Goal: Transaction & Acquisition: Purchase product/service

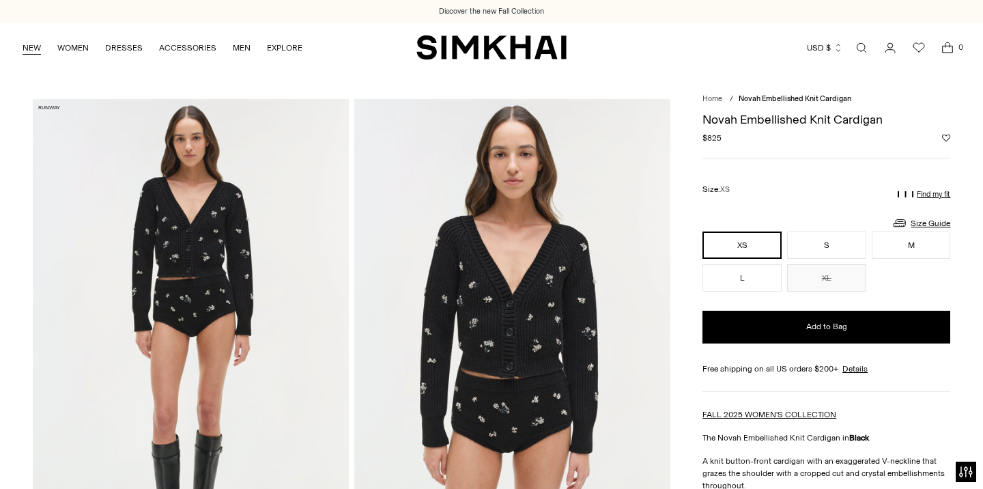
click at [32, 44] on link "NEW" at bounding box center [32, 48] width 18 height 30
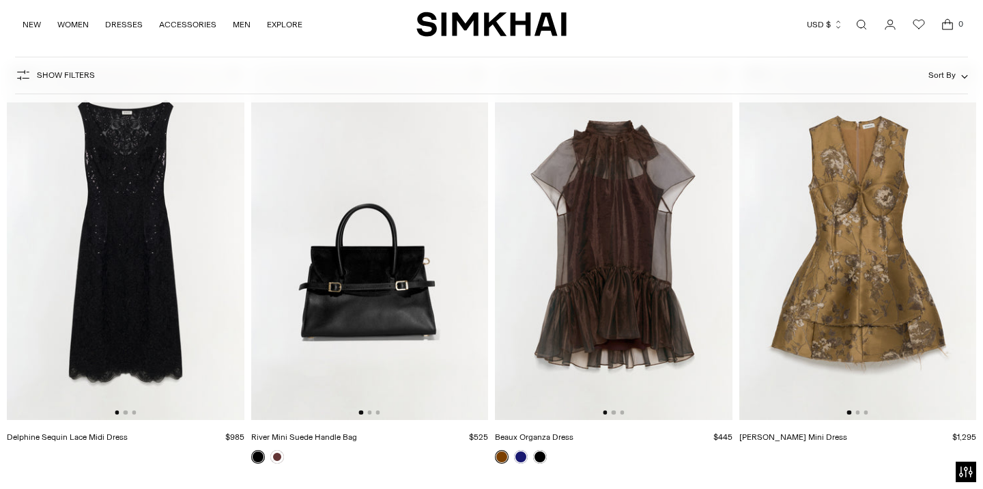
scroll to position [126, 0]
click at [143, 231] on img at bounding box center [125, 242] width 237 height 356
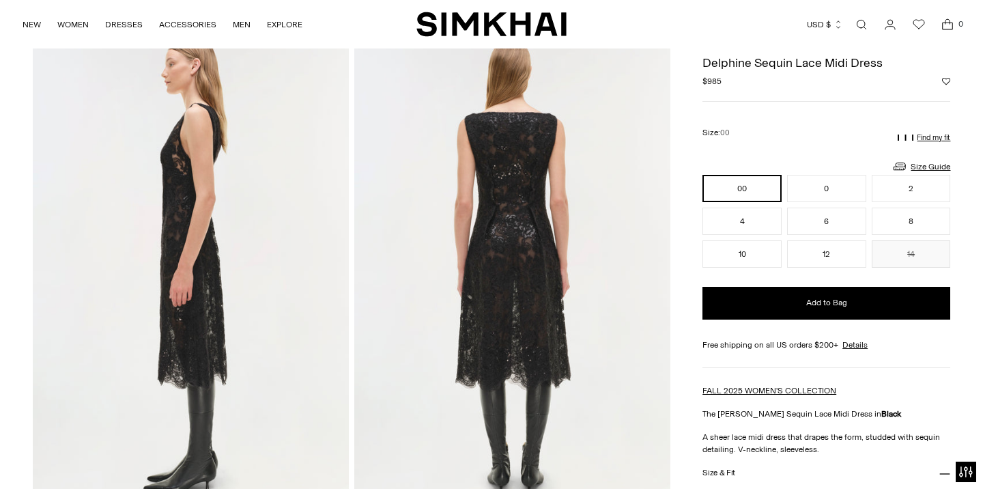
scroll to position [545, 0]
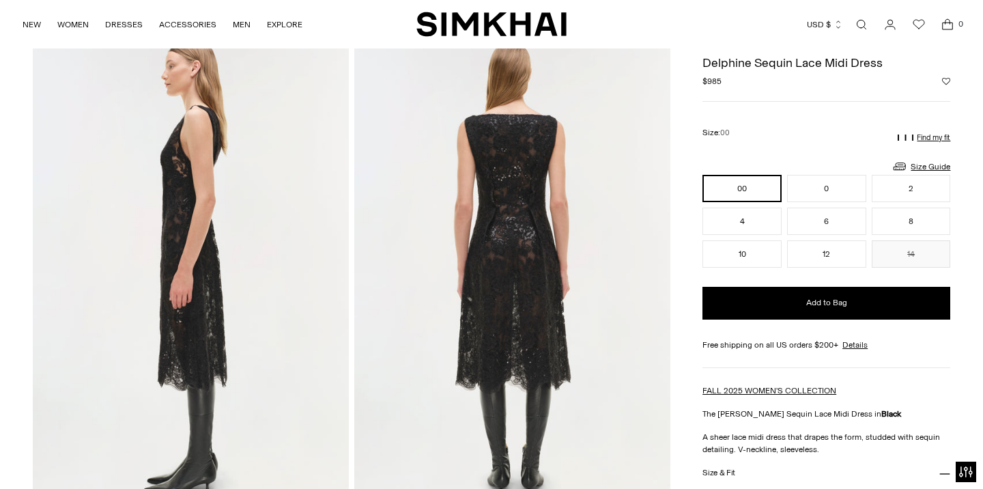
click at [946, 79] on button "Add to Wishlist" at bounding box center [946, 81] width 8 height 8
click at [888, 28] on icon "Go to the account page" at bounding box center [889, 25] width 19 height 14
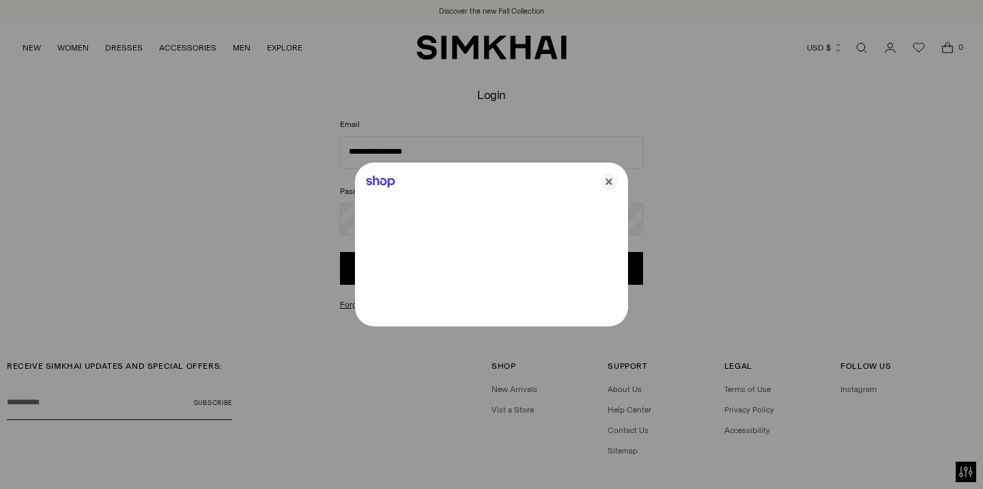
type input "**********"
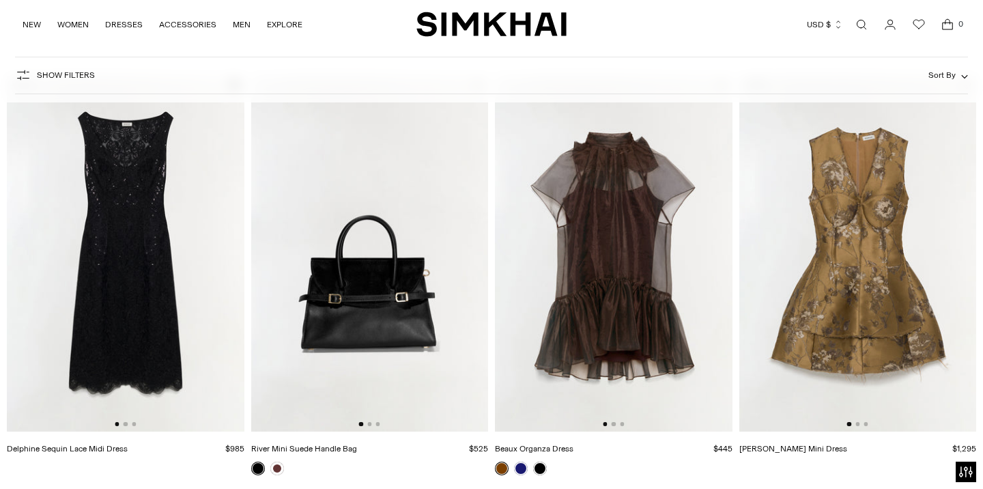
scroll to position [0, 24]
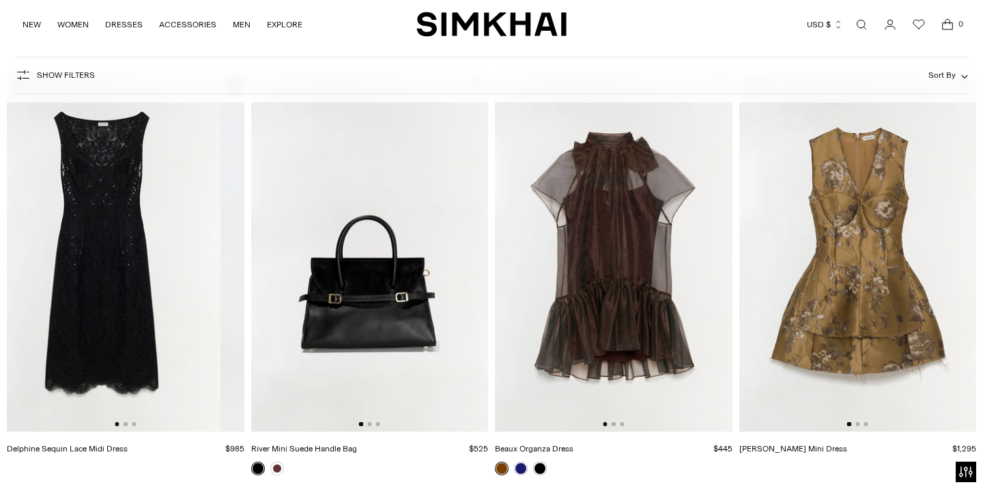
click at [121, 208] on img at bounding box center [101, 254] width 237 height 356
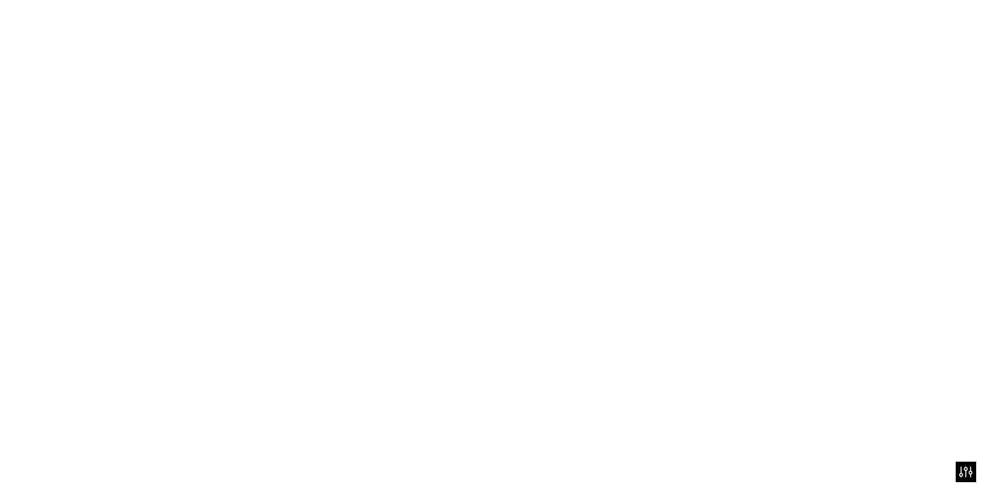
scroll to position [0, 0]
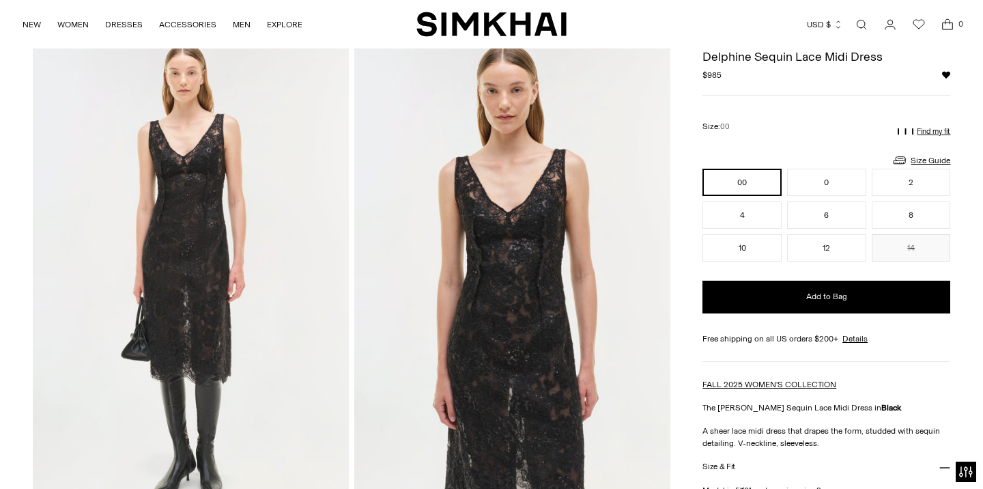
scroll to position [63, 0]
click at [31, 22] on link "NEW" at bounding box center [32, 25] width 18 height 30
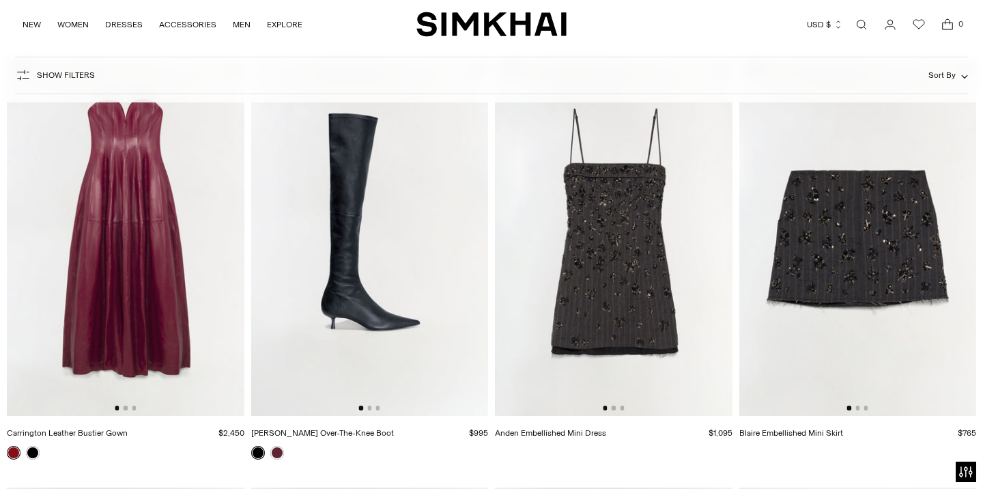
scroll to position [1042, 0]
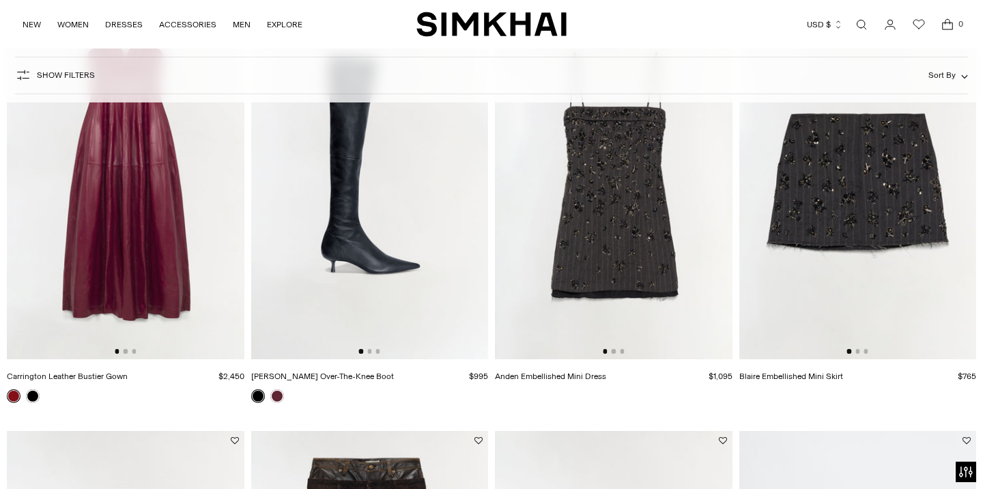
click at [562, 175] on img at bounding box center [613, 181] width 237 height 356
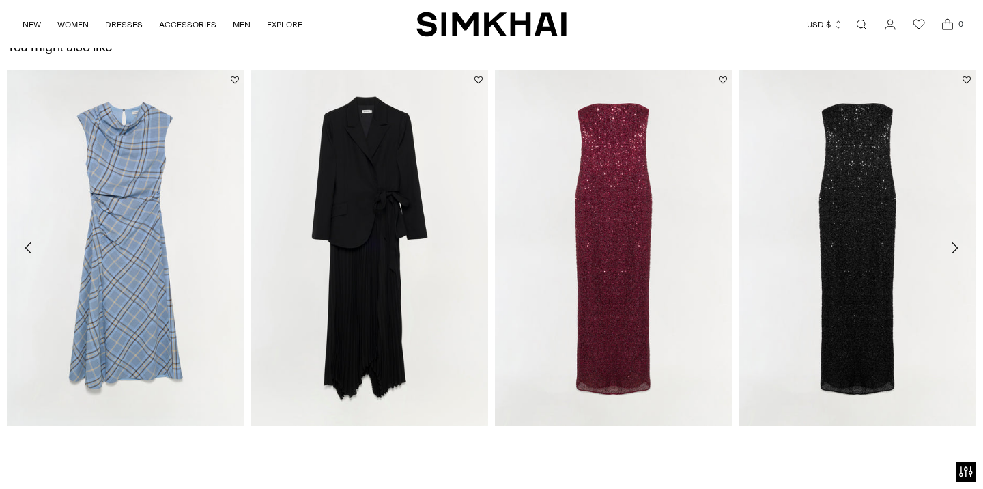
scroll to position [1988, 0]
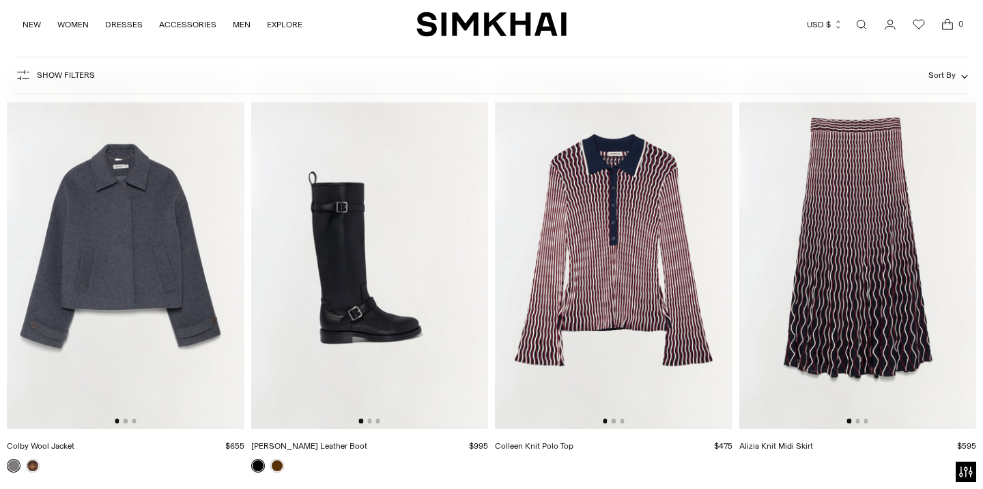
scroll to position [6102, 0]
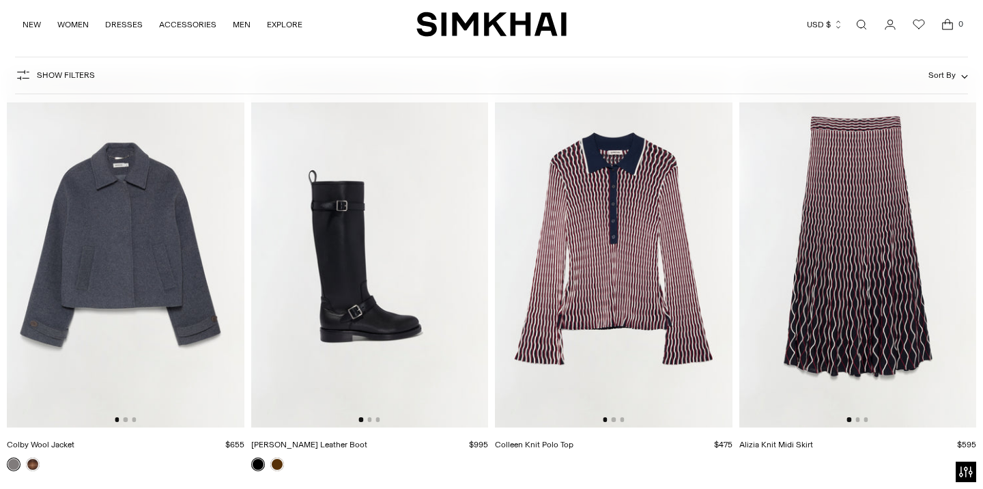
click at [389, 248] on img at bounding box center [369, 249] width 237 height 356
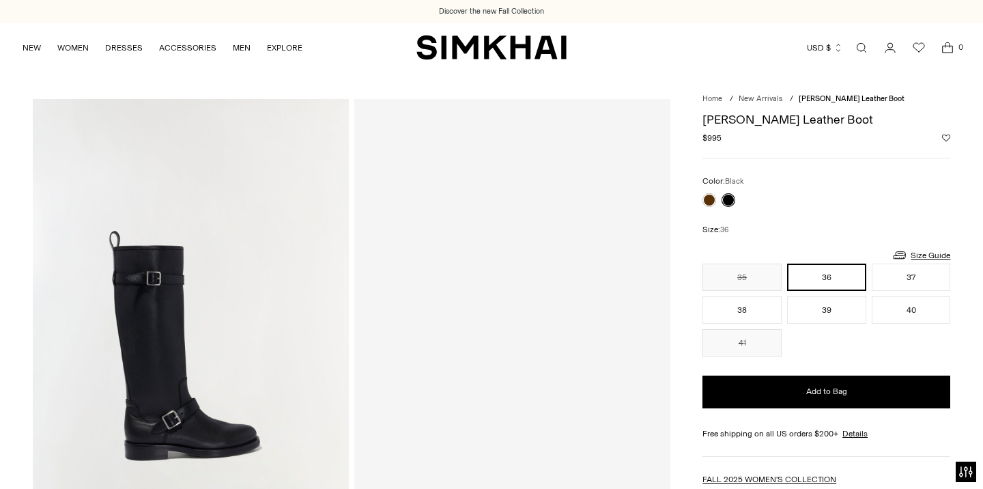
click at [945, 138] on button "Add to Wishlist" at bounding box center [946, 138] width 8 height 8
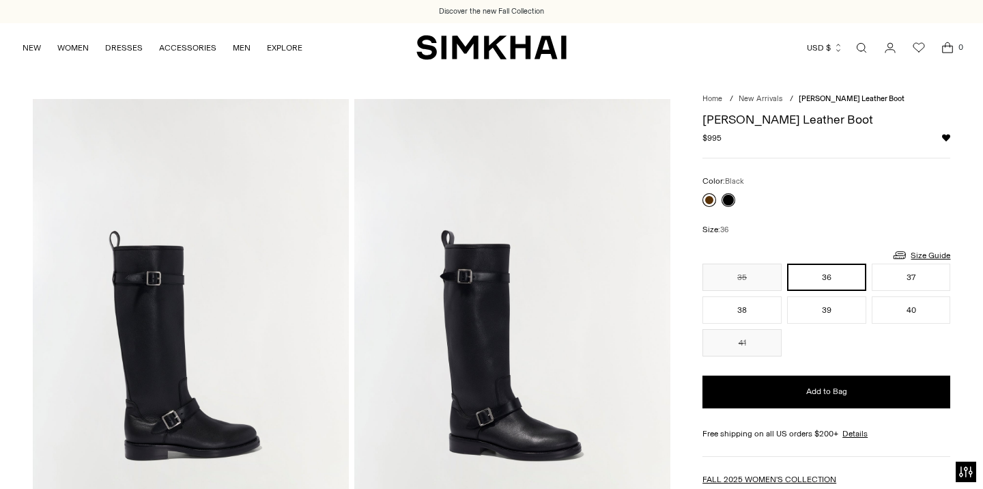
click at [708, 199] on link at bounding box center [709, 200] width 14 height 14
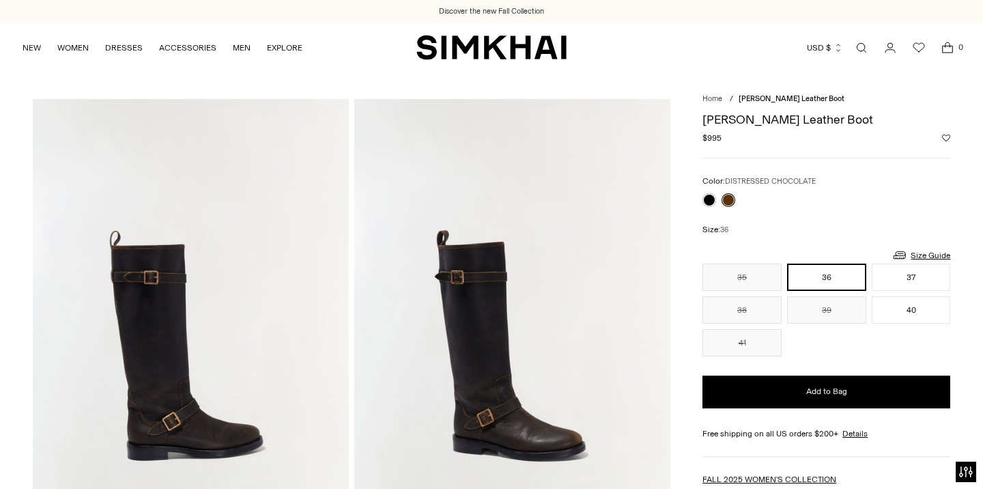
click at [944, 137] on button "Add to Wishlist" at bounding box center [946, 138] width 8 height 8
click at [917, 46] on icon "Wishlist" at bounding box center [918, 48] width 16 height 16
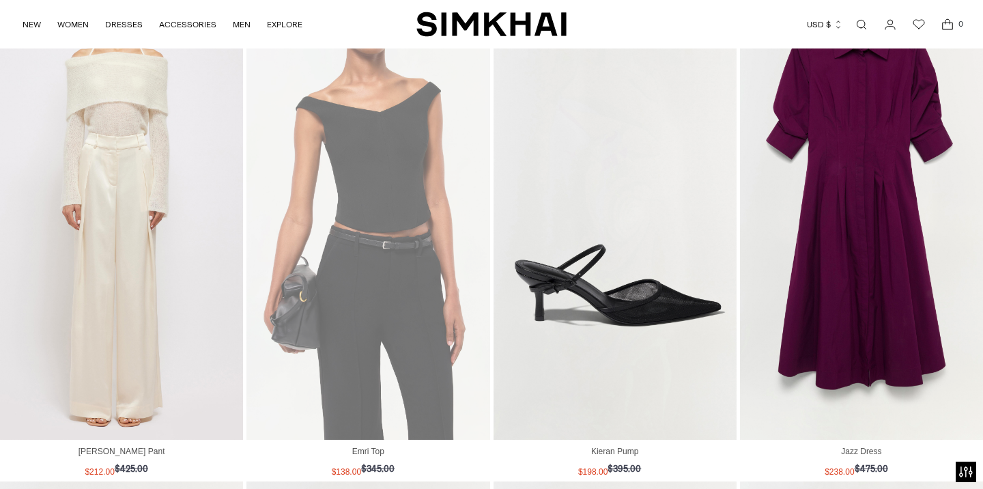
scroll to position [3962, 0]
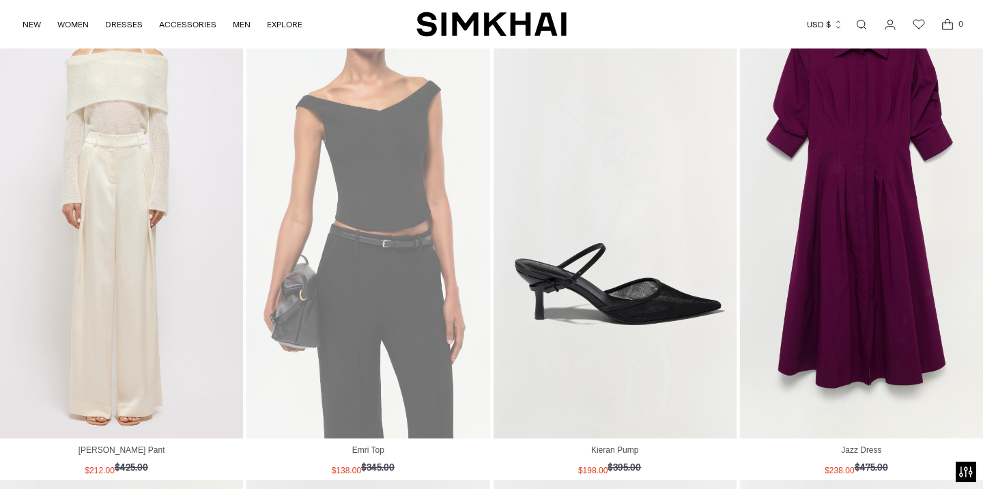
click at [397, 149] on img "View Emri Top" at bounding box center [367, 199] width 243 height 478
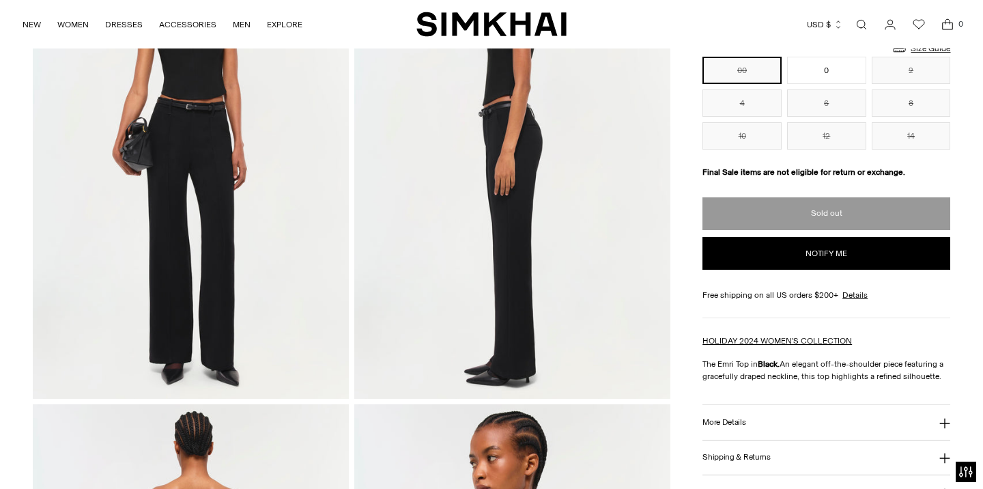
scroll to position [404, 0]
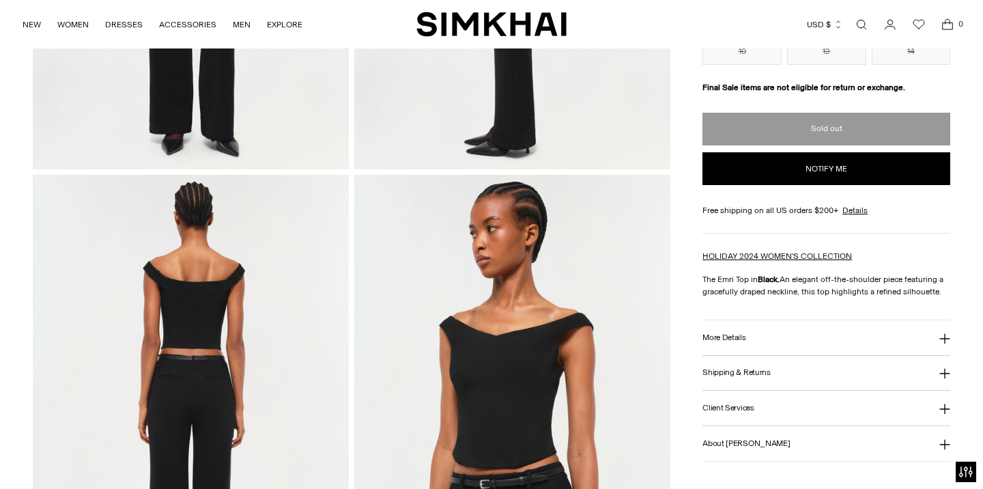
click at [300, 302] on img at bounding box center [191, 412] width 316 height 474
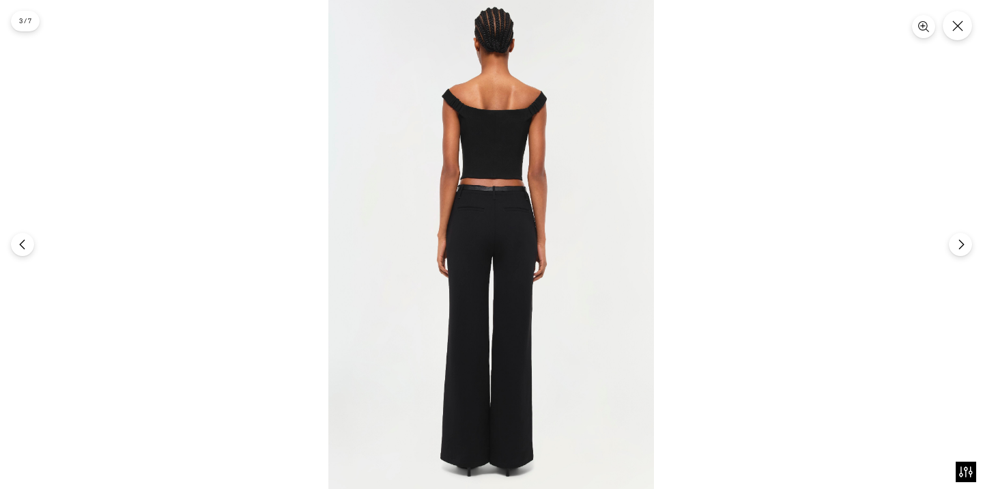
click at [509, 184] on img at bounding box center [490, 244] width 325 height 489
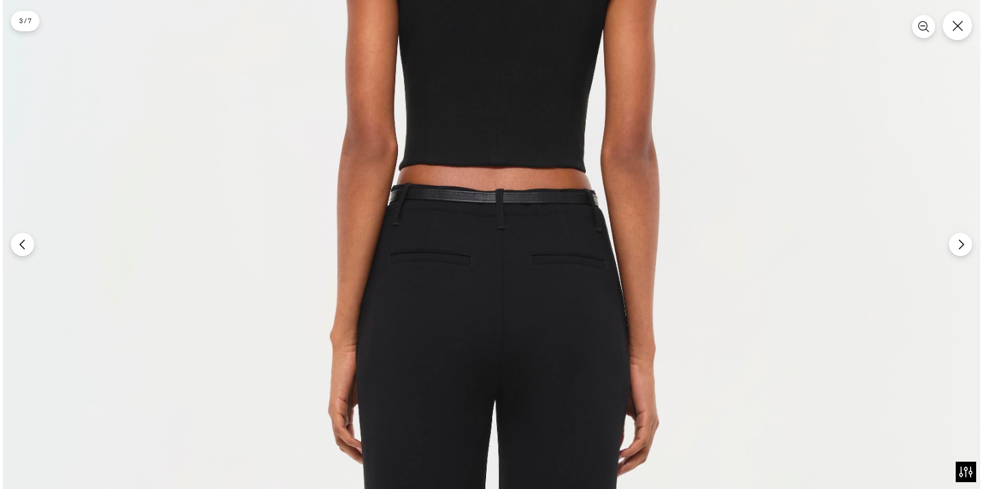
click at [530, 143] on img at bounding box center [491, 364] width 977 height 1466
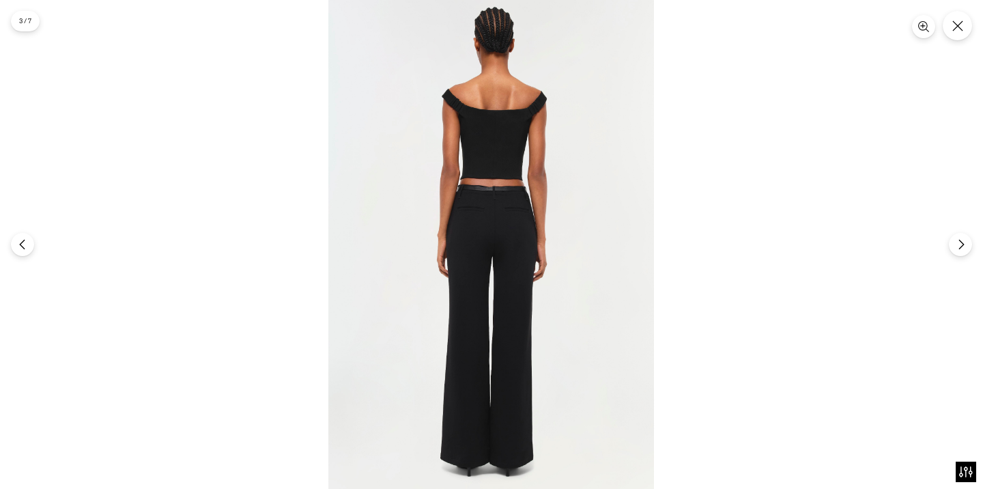
click at [530, 143] on img at bounding box center [490, 244] width 325 height 489
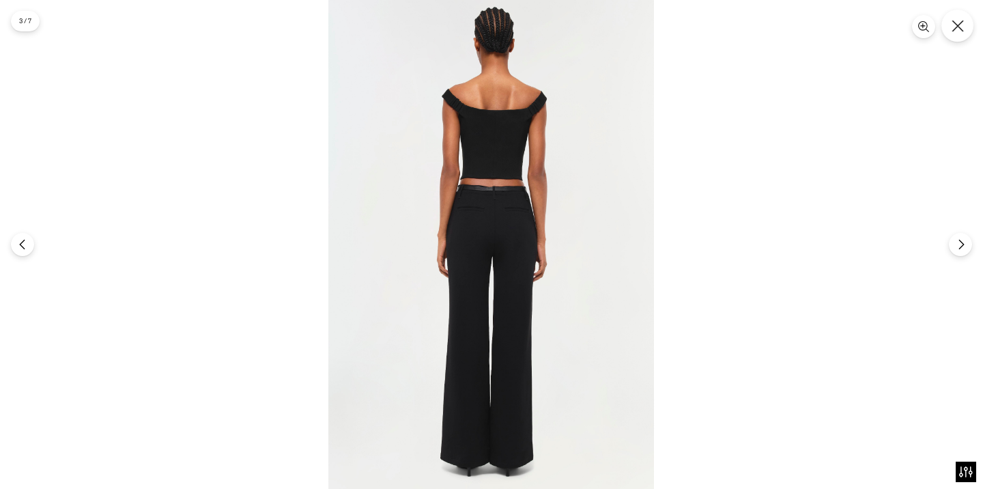
click at [958, 23] on icon "Close" at bounding box center [957, 26] width 12 height 12
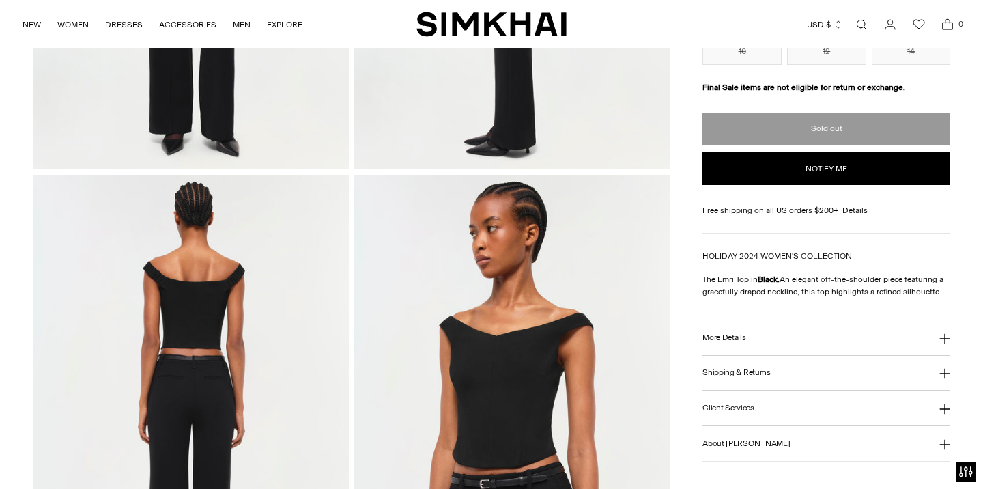
scroll to position [0, 0]
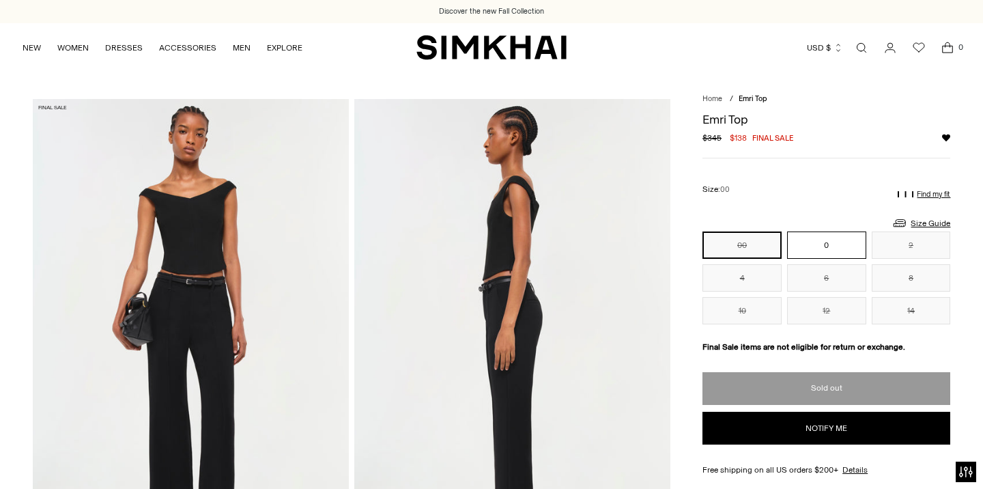
click at [841, 240] on button "0" at bounding box center [826, 244] width 79 height 27
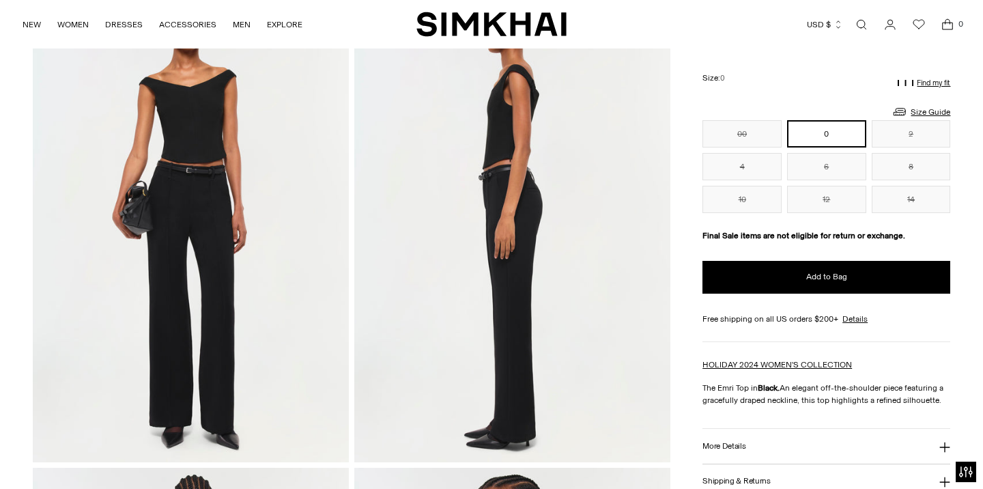
scroll to position [33, 0]
